Goal: Task Accomplishment & Management: Use online tool/utility

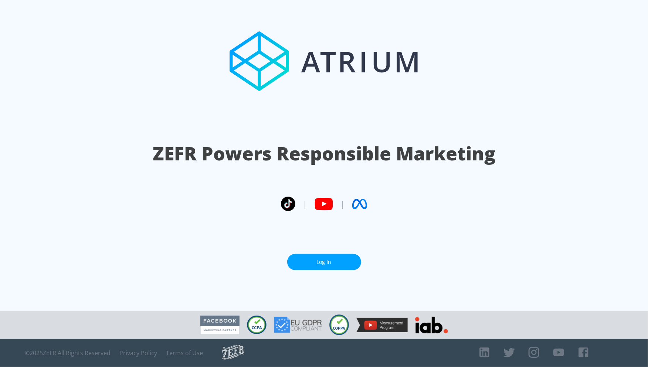
drag, startPoint x: 0, startPoint y: 0, endPoint x: 334, endPoint y: 272, distance: 430.6
click at [334, 274] on section "ZEFR Powers Responsible Marketing | | Log In" at bounding box center [324, 155] width 648 height 311
click at [336, 267] on link "Log In" at bounding box center [324, 262] width 74 height 17
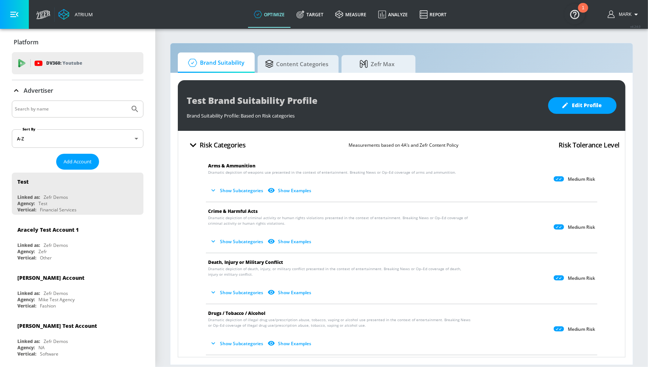
click at [245, 192] on button "Show Subcategories" at bounding box center [237, 190] width 58 height 12
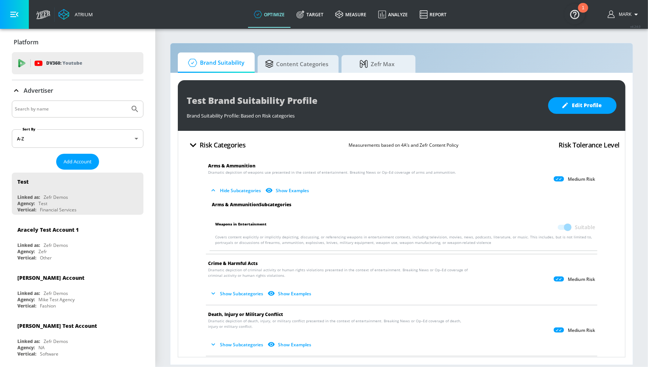
click at [70, 112] on input "Search by name" at bounding box center [71, 109] width 112 height 10
type input "[PERSON_NAME]"
click at [127, 101] on button "Submit Search" at bounding box center [135, 109] width 16 height 16
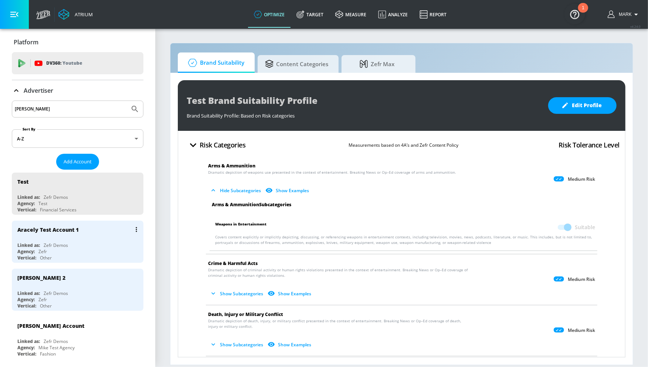
click at [85, 242] on div "Linked as: Zefr Demos" at bounding box center [79, 245] width 124 height 6
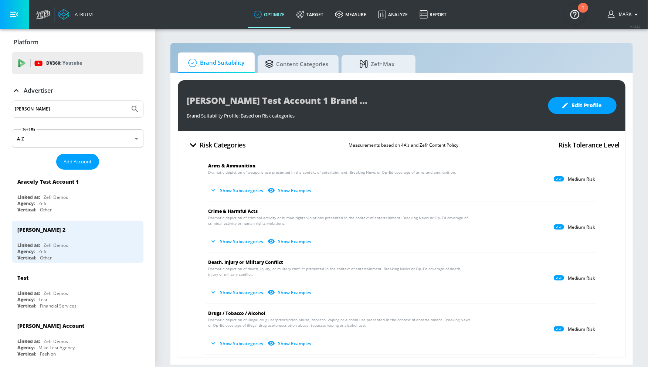
click at [481, 15] on div "Atrium optimize Target measure Analyze Report optimize Target measure Analyze R…" at bounding box center [340, 14] width 615 height 29
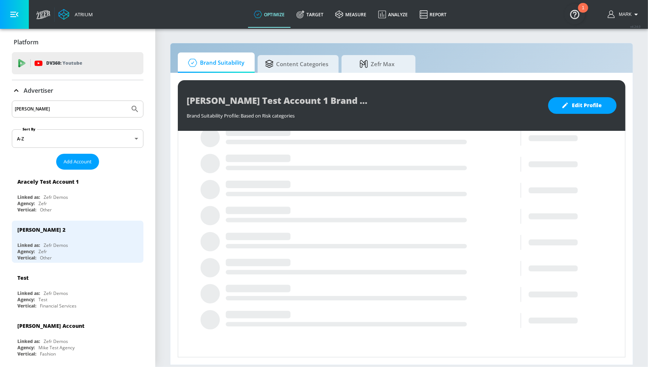
scroll to position [111, 0]
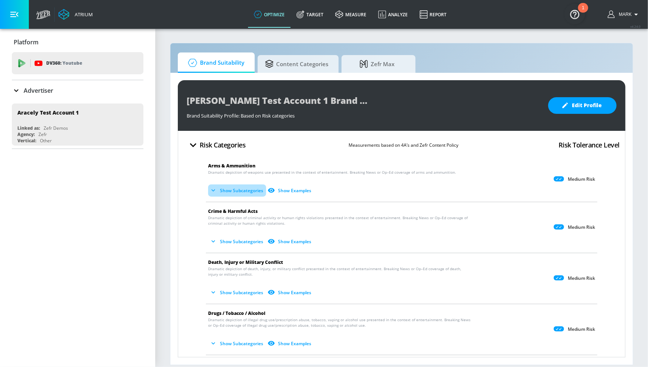
click at [225, 191] on button "Show Subcategories" at bounding box center [237, 190] width 58 height 12
